Goal: Find specific page/section: Find specific page/section

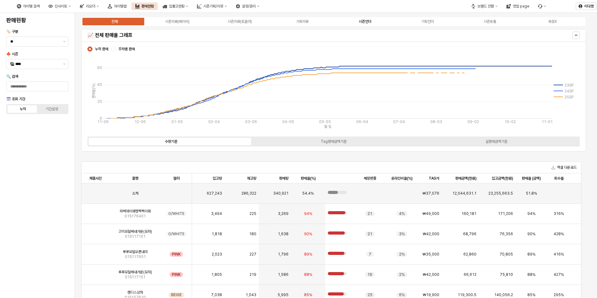
click at [360, 23] on div "시즌언더" at bounding box center [365, 21] width 12 height 4
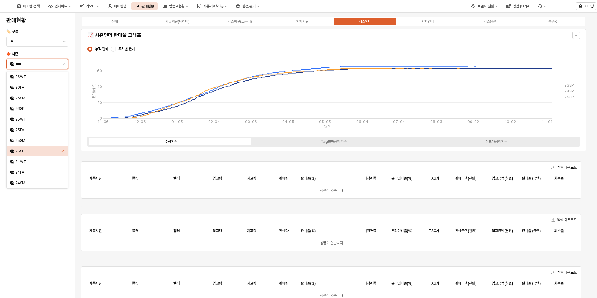
click at [30, 66] on input "****" at bounding box center [37, 64] width 44 height 6
click at [29, 140] on div "25SM" at bounding box center [37, 140] width 45 height 5
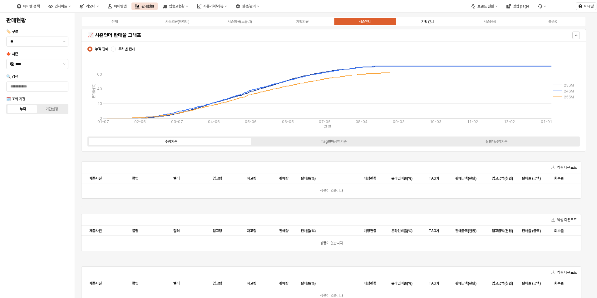
click at [427, 21] on div "기획언더" at bounding box center [427, 21] width 12 height 4
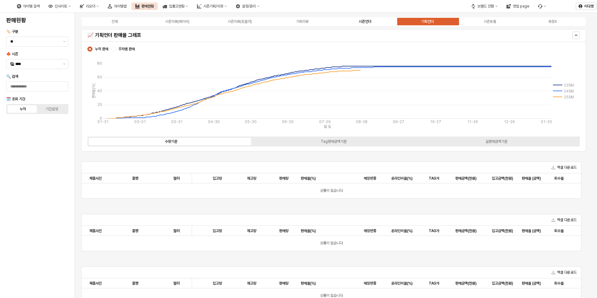
click at [371, 22] on div "시즌언더" at bounding box center [365, 21] width 12 height 4
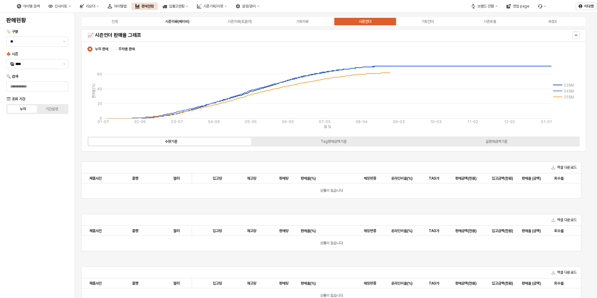
click at [179, 19] on div "시즌의류(베이비)" at bounding box center [177, 21] width 24 height 4
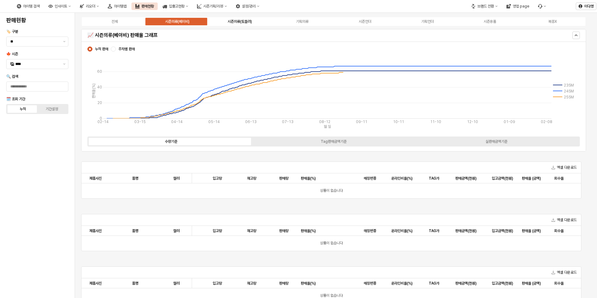
click at [241, 19] on div "시즌의류(토들러)" at bounding box center [240, 21] width 24 height 4
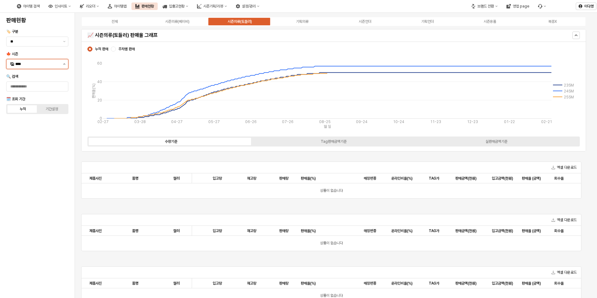
click at [63, 64] on icon "제안 사항 표시" at bounding box center [64, 63] width 2 height 1
click at [29, 151] on div "25SP" at bounding box center [37, 151] width 45 height 5
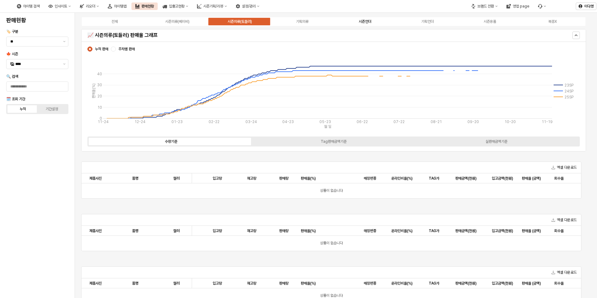
click at [366, 22] on div "시즌언더" at bounding box center [365, 21] width 12 height 4
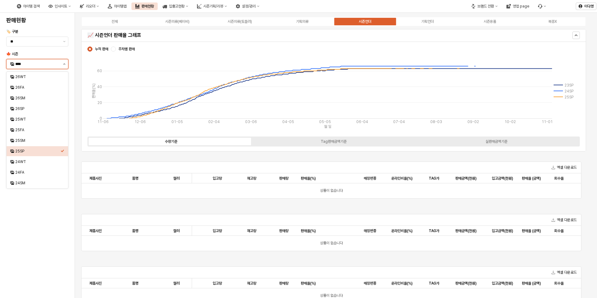
click at [67, 64] on button "제안 사항 표시" at bounding box center [64, 63] width 7 height 9
click at [28, 135] on div "25FA" at bounding box center [37, 130] width 61 height 10
type input "****"
